Goal: Task Accomplishment & Management: Use online tool/utility

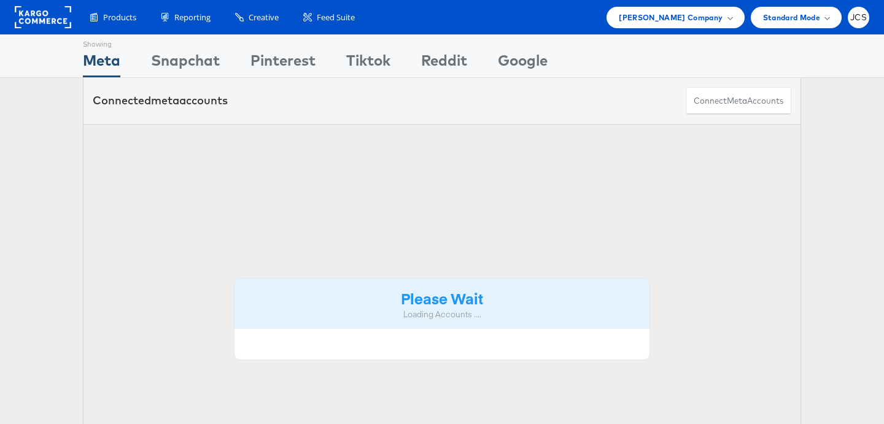
click at [62, 18] on rect at bounding box center [43, 17] width 57 height 22
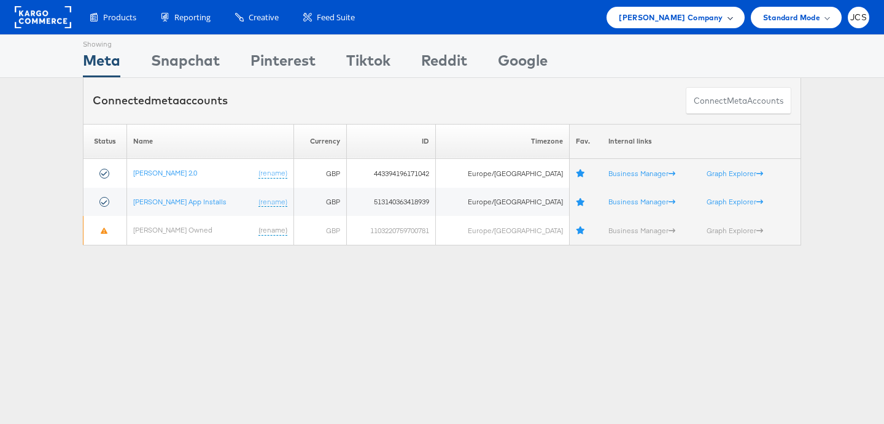
click at [679, 24] on div "[PERSON_NAME] Company" at bounding box center [676, 17] width 138 height 21
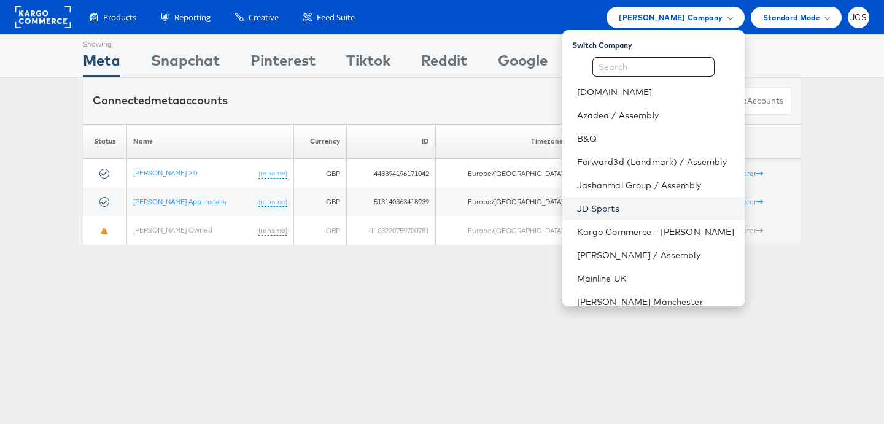
click at [577, 206] on link "JD Sports" at bounding box center [656, 209] width 158 height 12
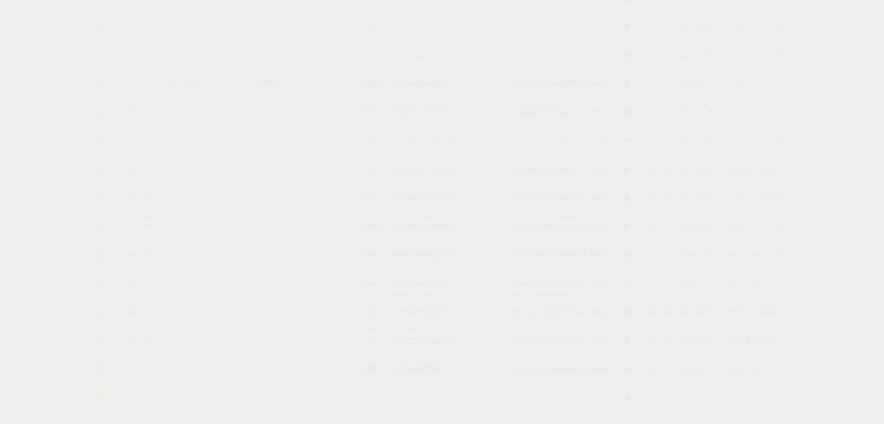
scroll to position [645, 0]
click at [181, 84] on link "JD Sports (UK) - SA" at bounding box center [216, 81] width 182 height 9
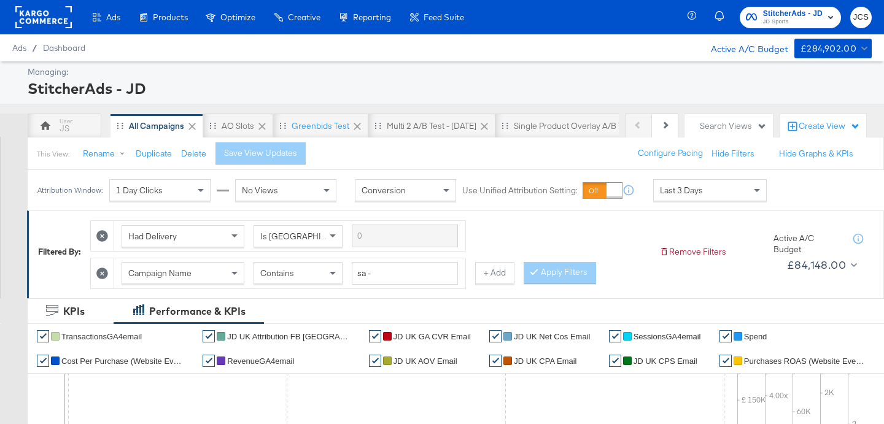
click at [690, 194] on span "Last 3 Days" at bounding box center [681, 190] width 43 height 11
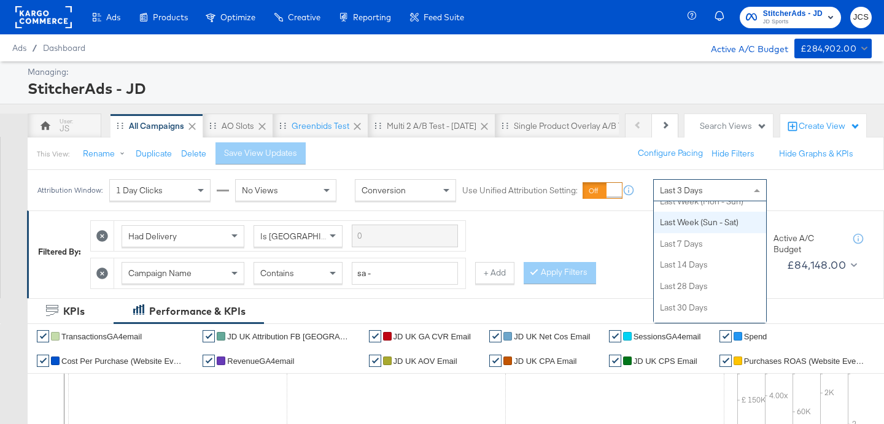
scroll to position [139, 0]
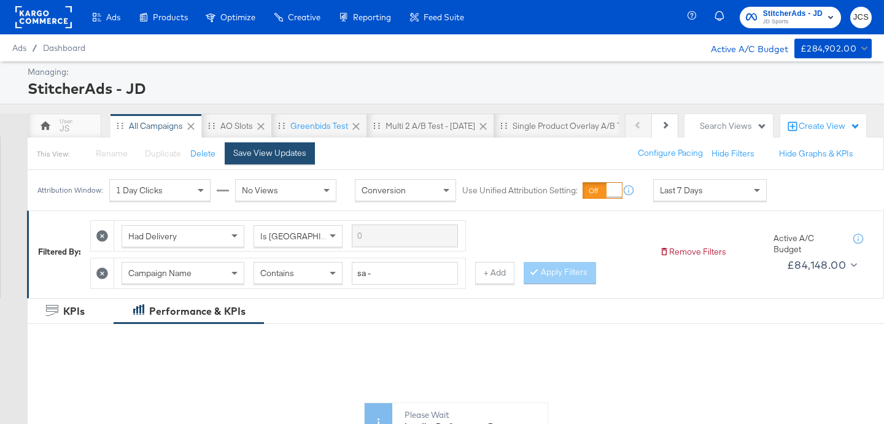
click at [289, 159] on button "Save View Updates" at bounding box center [270, 153] width 90 height 22
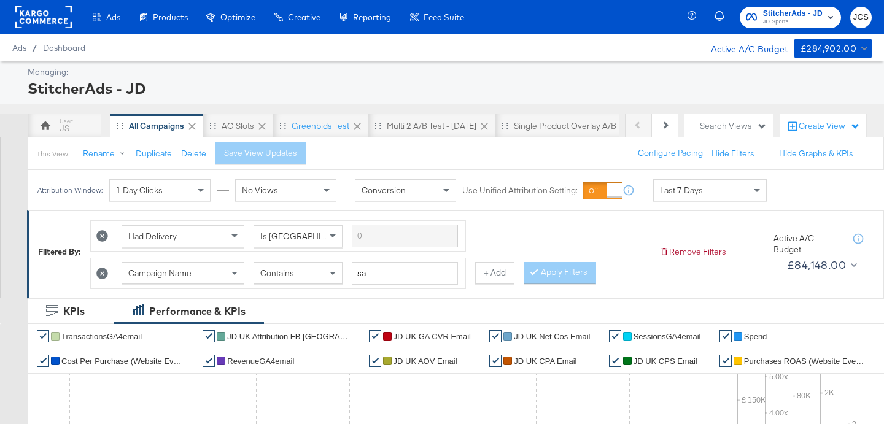
click at [57, 23] on rect at bounding box center [43, 17] width 57 height 22
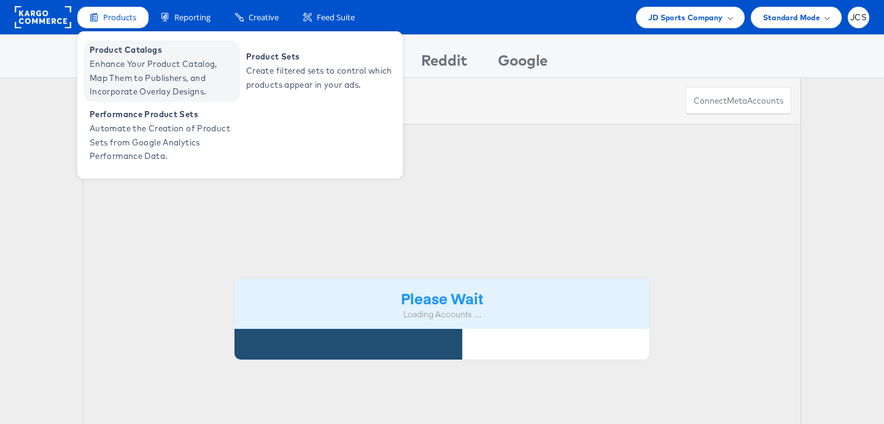
click at [131, 72] on span "Enhance Your Product Catalog, Map Them to Publishers, and Incorporate Overlay D…" at bounding box center [163, 78] width 147 height 42
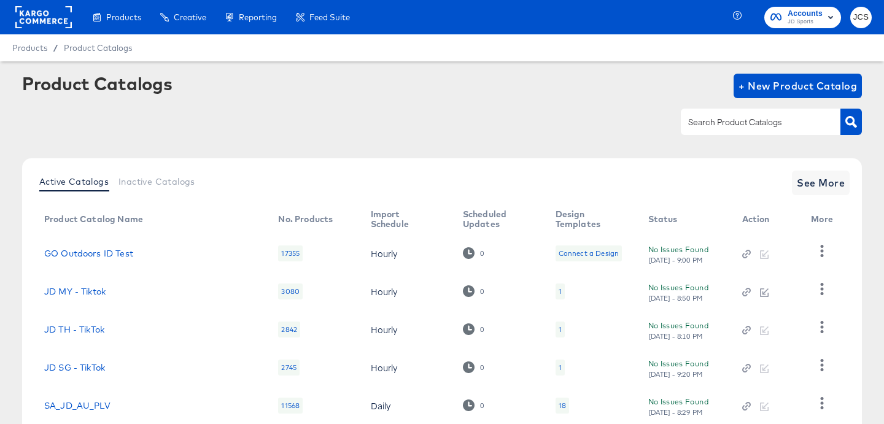
click at [749, 130] on div at bounding box center [761, 122] width 160 height 26
type input "main"
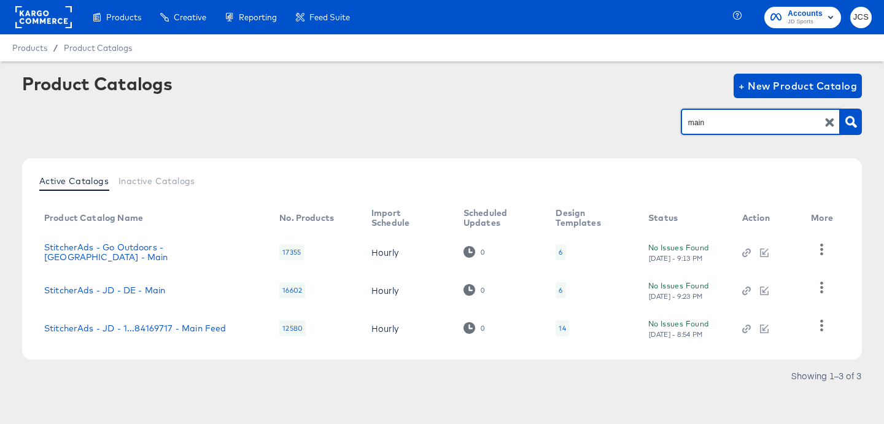
scroll to position [4, 0]
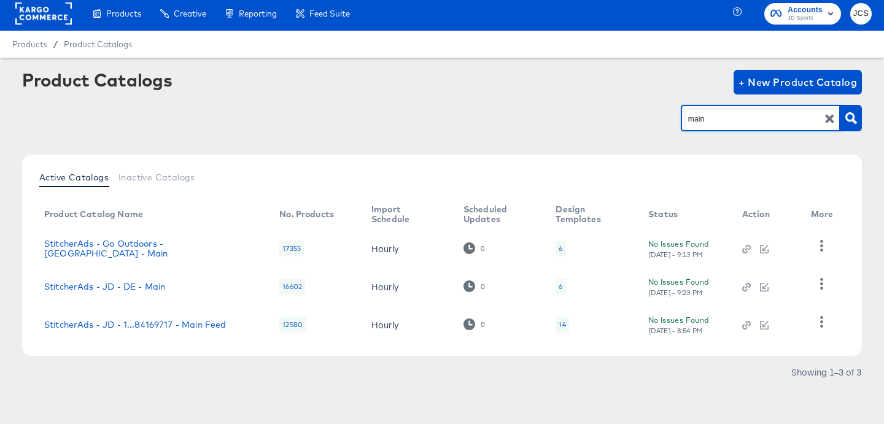
click at [556, 323] on div "14" at bounding box center [562, 325] width 13 height 16
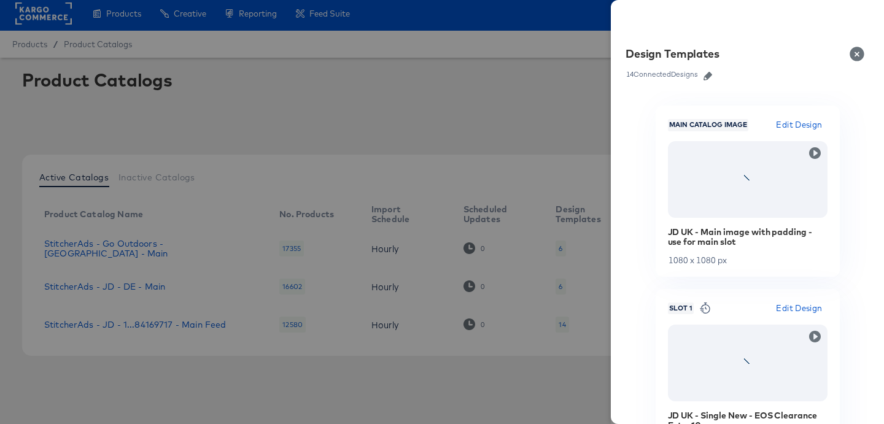
click at [716, 75] on button "button" at bounding box center [708, 76] width 18 height 9
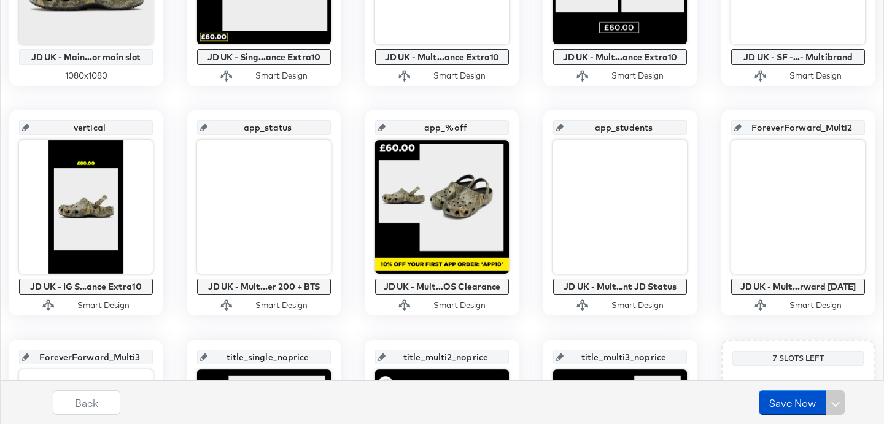
scroll to position [402, 0]
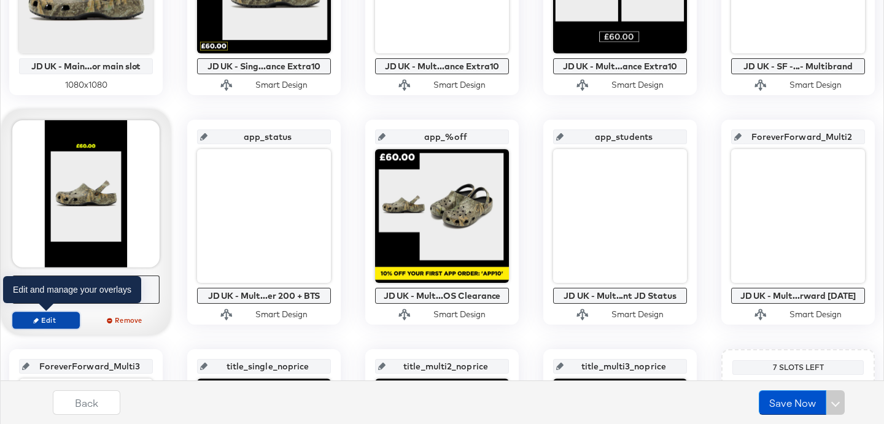
click at [60, 316] on span "Edit" at bounding box center [46, 320] width 57 height 9
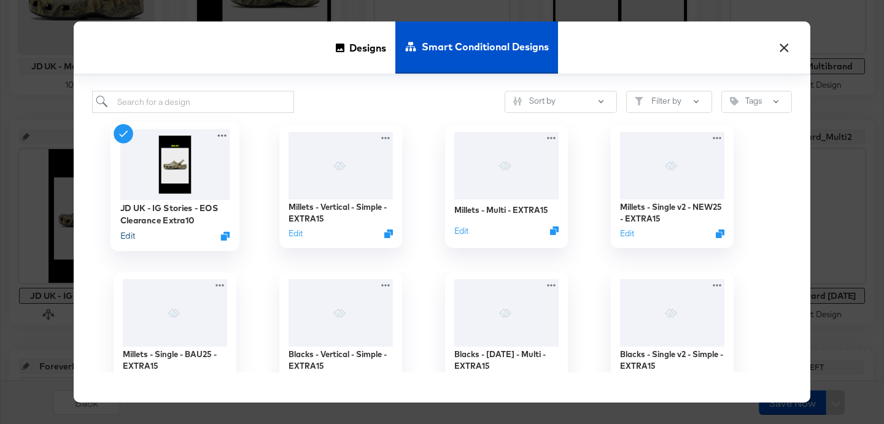
click at [129, 241] on button "Edit" at bounding box center [127, 236] width 15 height 12
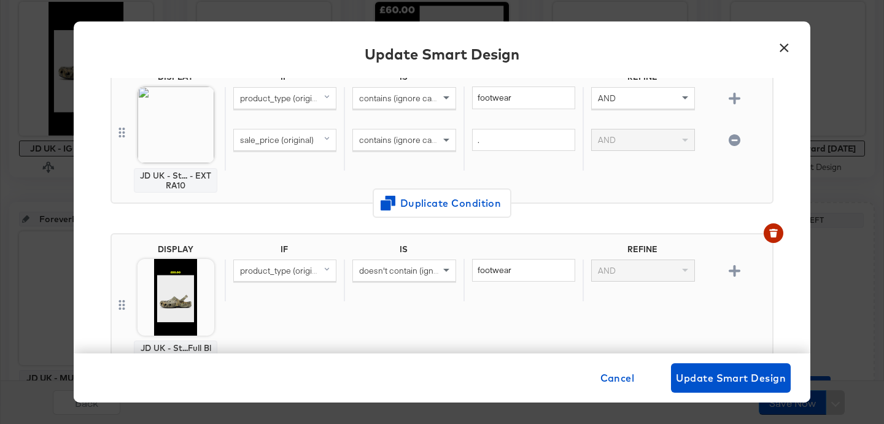
scroll to position [0, 0]
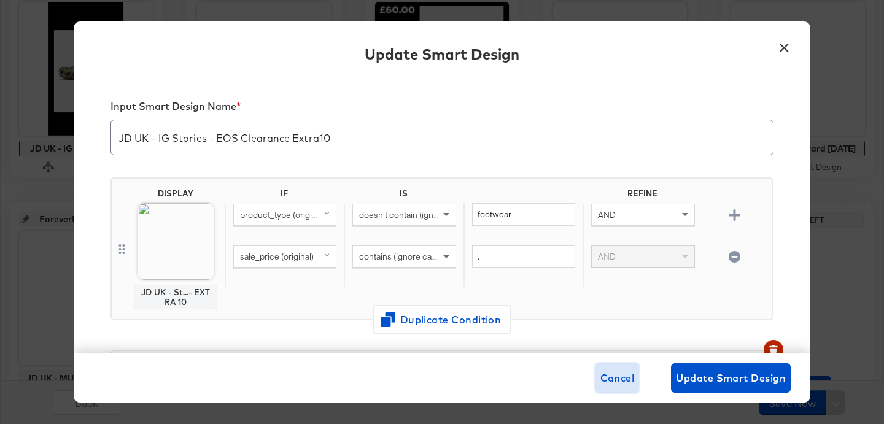
click at [596, 371] on button "Cancel" at bounding box center [618, 378] width 44 height 29
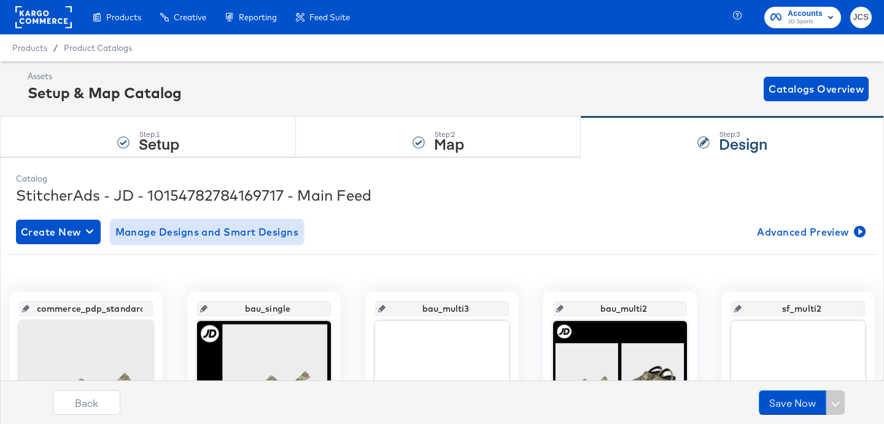
click at [176, 226] on span "Manage Designs and Smart Designs" at bounding box center [207, 232] width 184 height 17
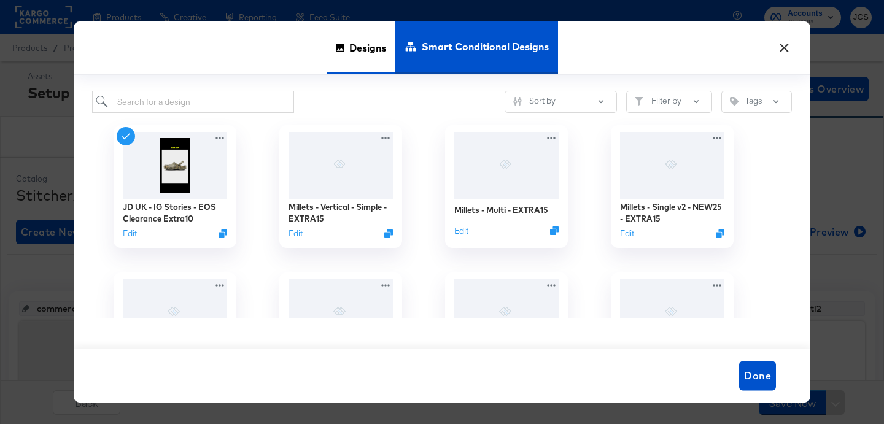
click at [347, 49] on div "Designs" at bounding box center [361, 47] width 69 height 52
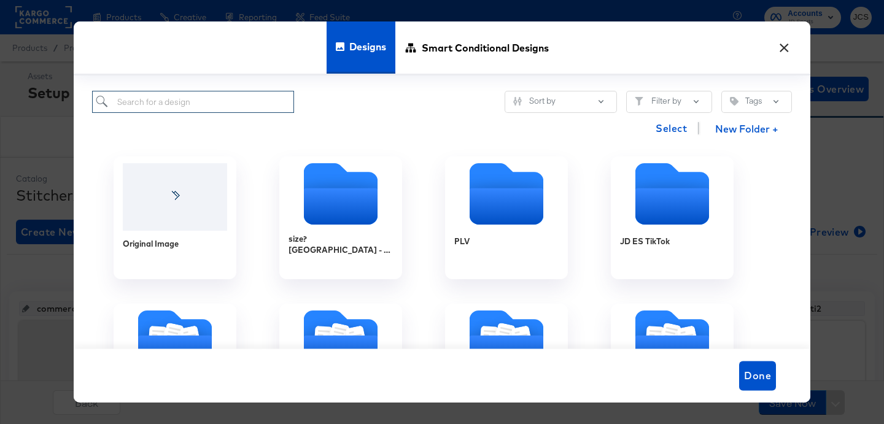
click at [226, 96] on input "search" at bounding box center [193, 102] width 202 height 23
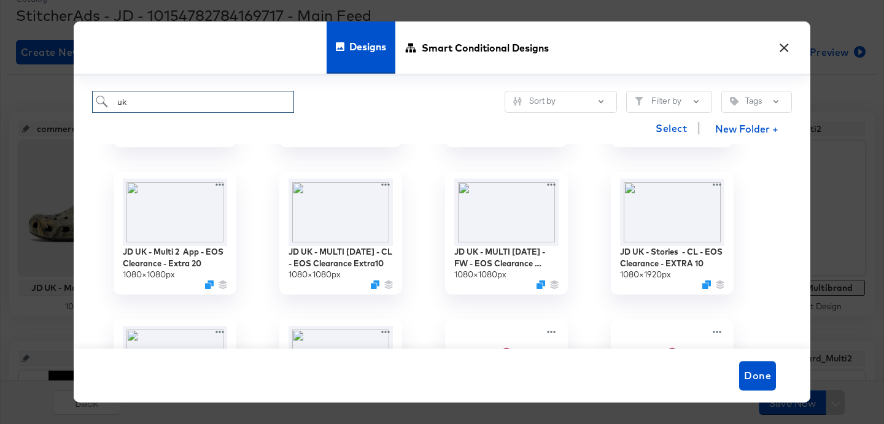
scroll to position [131, 0]
click at [719, 184] on div "JD UK - Stories - CL - EOS Clearance - EXTRA 10 1080 × 1920 px" at bounding box center [673, 234] width 166 height 147
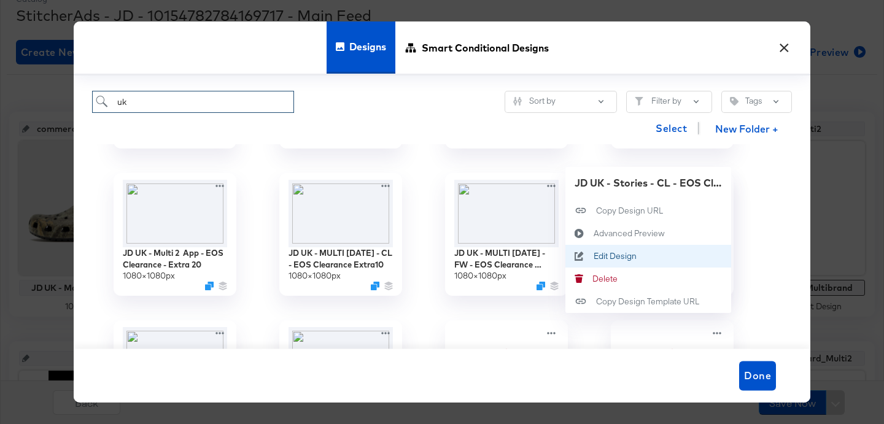
type input "uk"
click at [666, 251] on button "Edit Design Edit Design" at bounding box center [649, 256] width 166 height 23
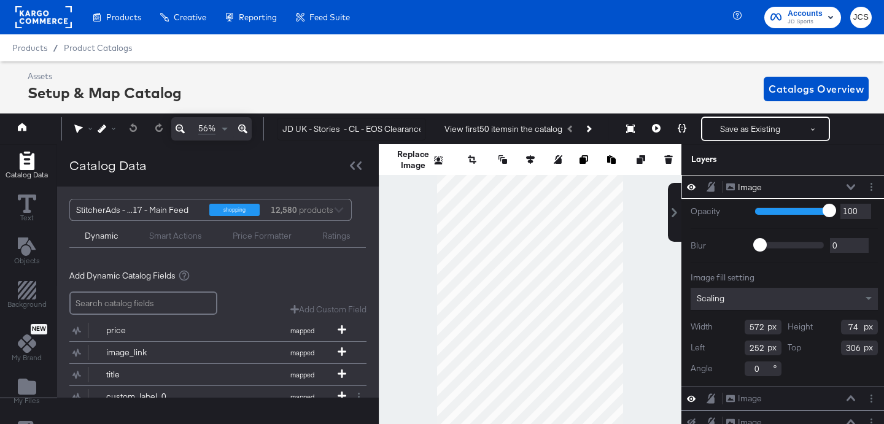
scroll to position [0, 3]
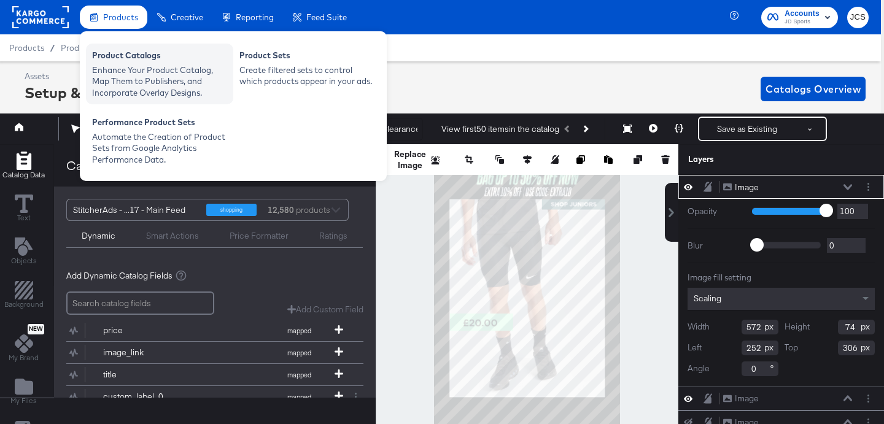
click at [108, 57] on div "Product Catalogs" at bounding box center [159, 57] width 135 height 15
